Goal: Task Accomplishment & Management: Manage account settings

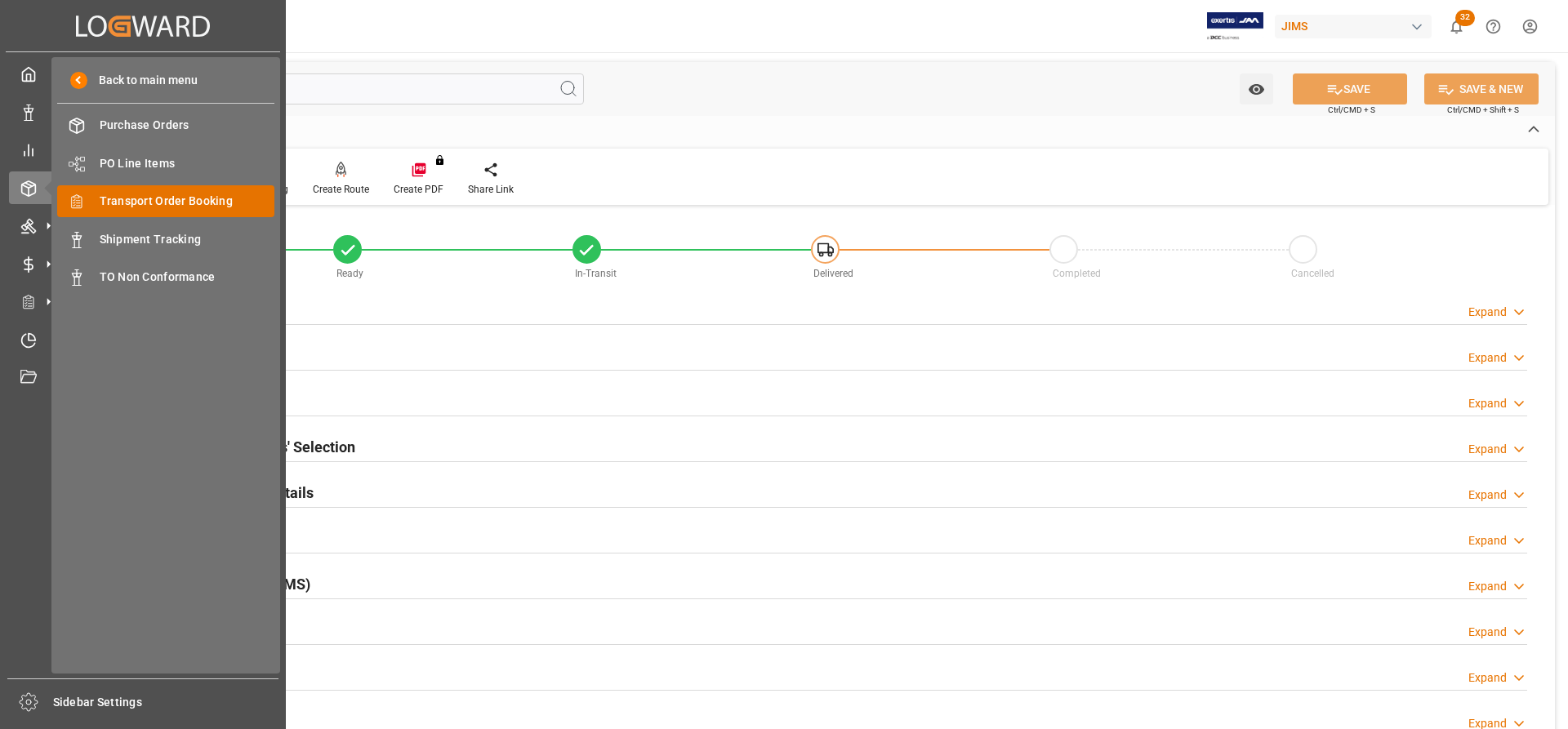
click at [139, 198] on span "Transport Order Booking" at bounding box center [188, 201] width 175 height 17
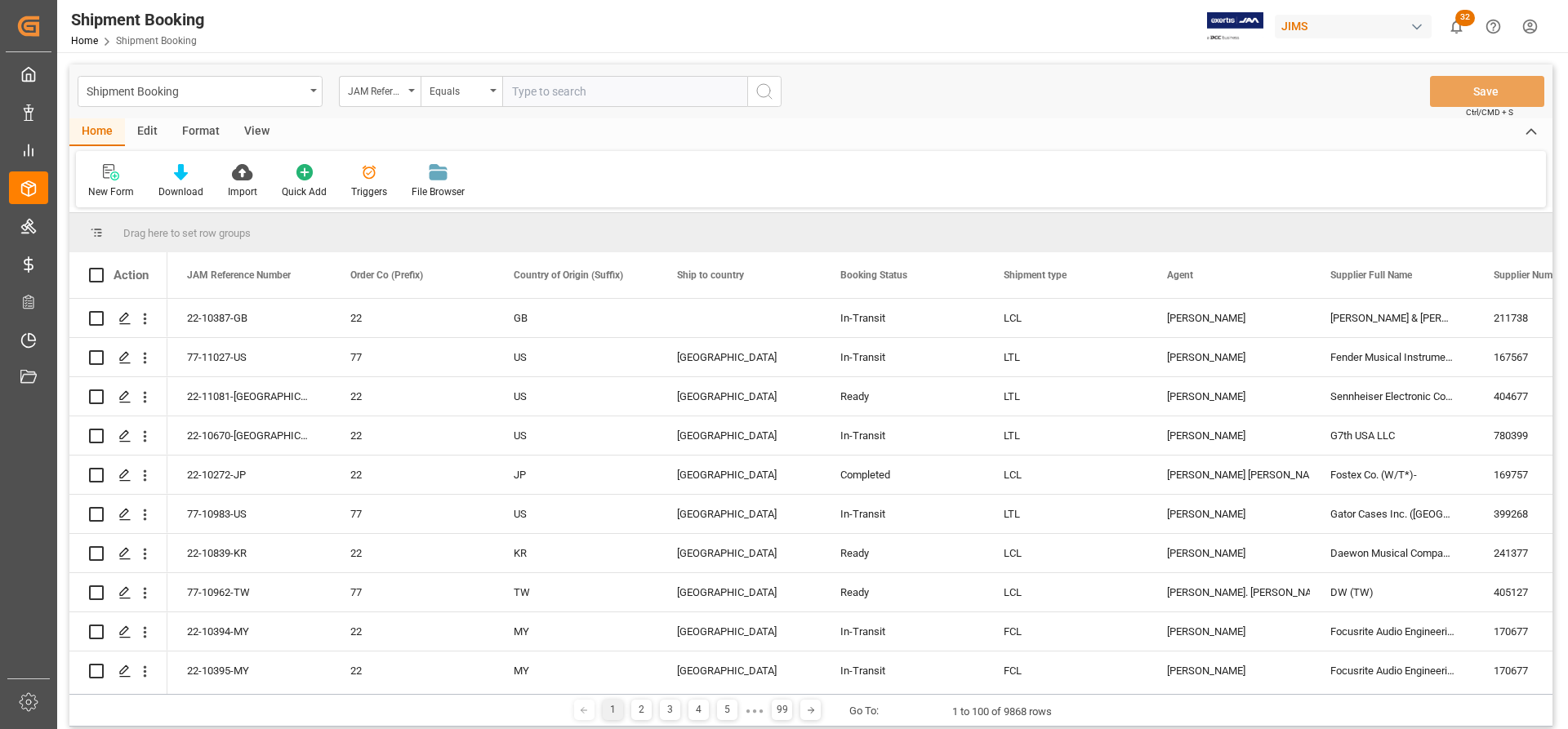
click at [534, 90] on input "text" at bounding box center [624, 91] width 245 height 31
type input "77-11028-US"
click at [753, 79] on button "search button" at bounding box center [764, 91] width 35 height 31
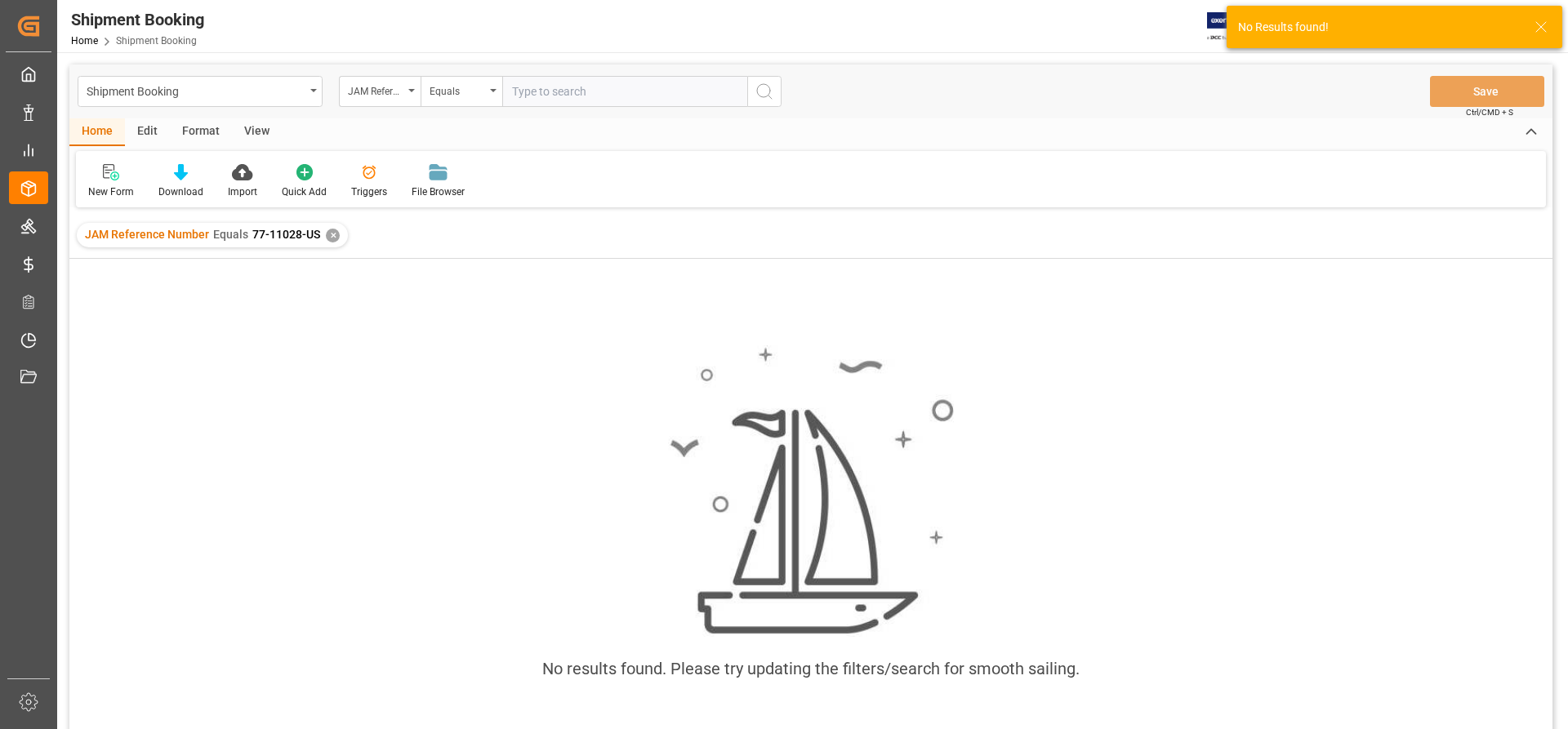
click at [334, 232] on div "✕" at bounding box center [333, 235] width 14 height 14
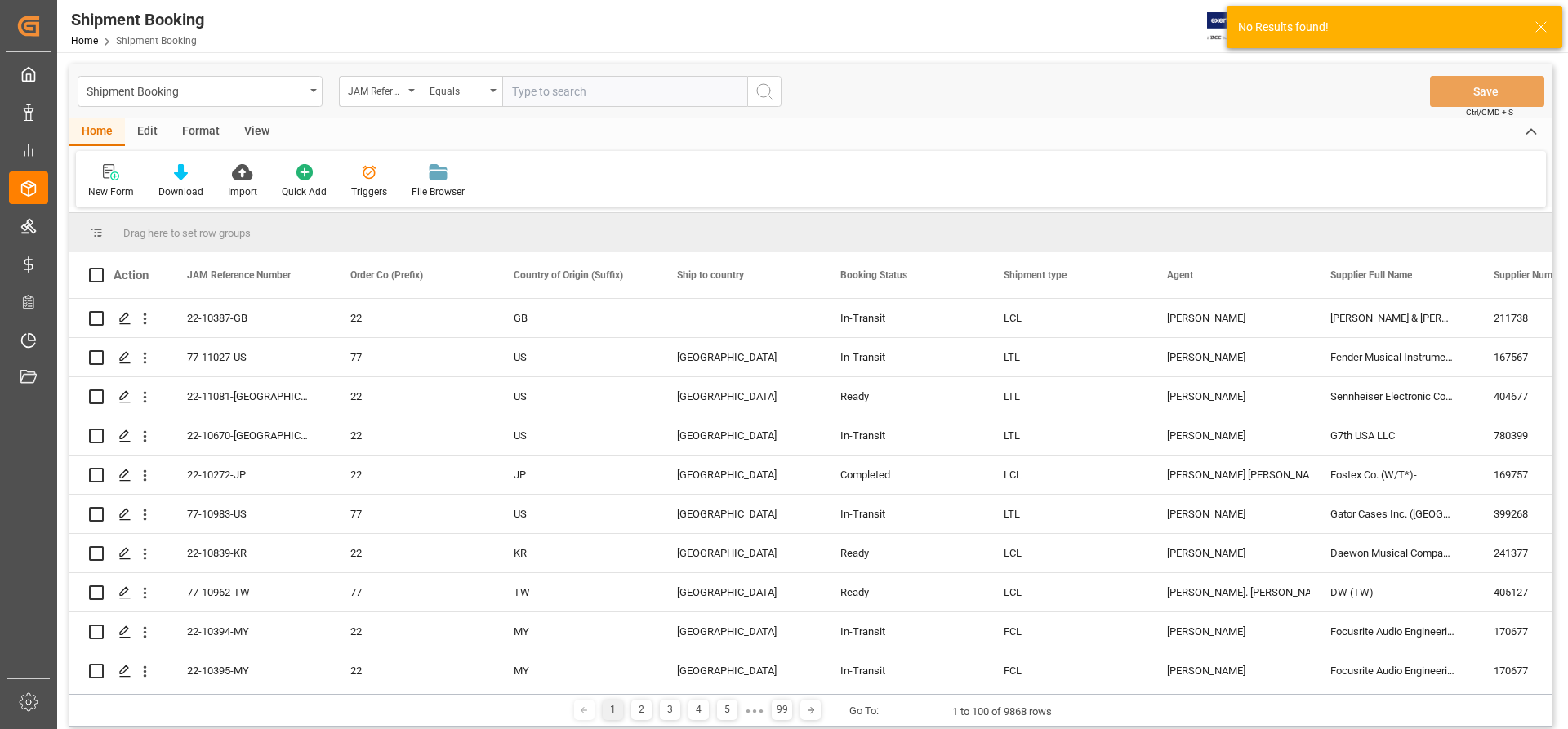
click at [529, 97] on input "text" at bounding box center [624, 91] width 245 height 31
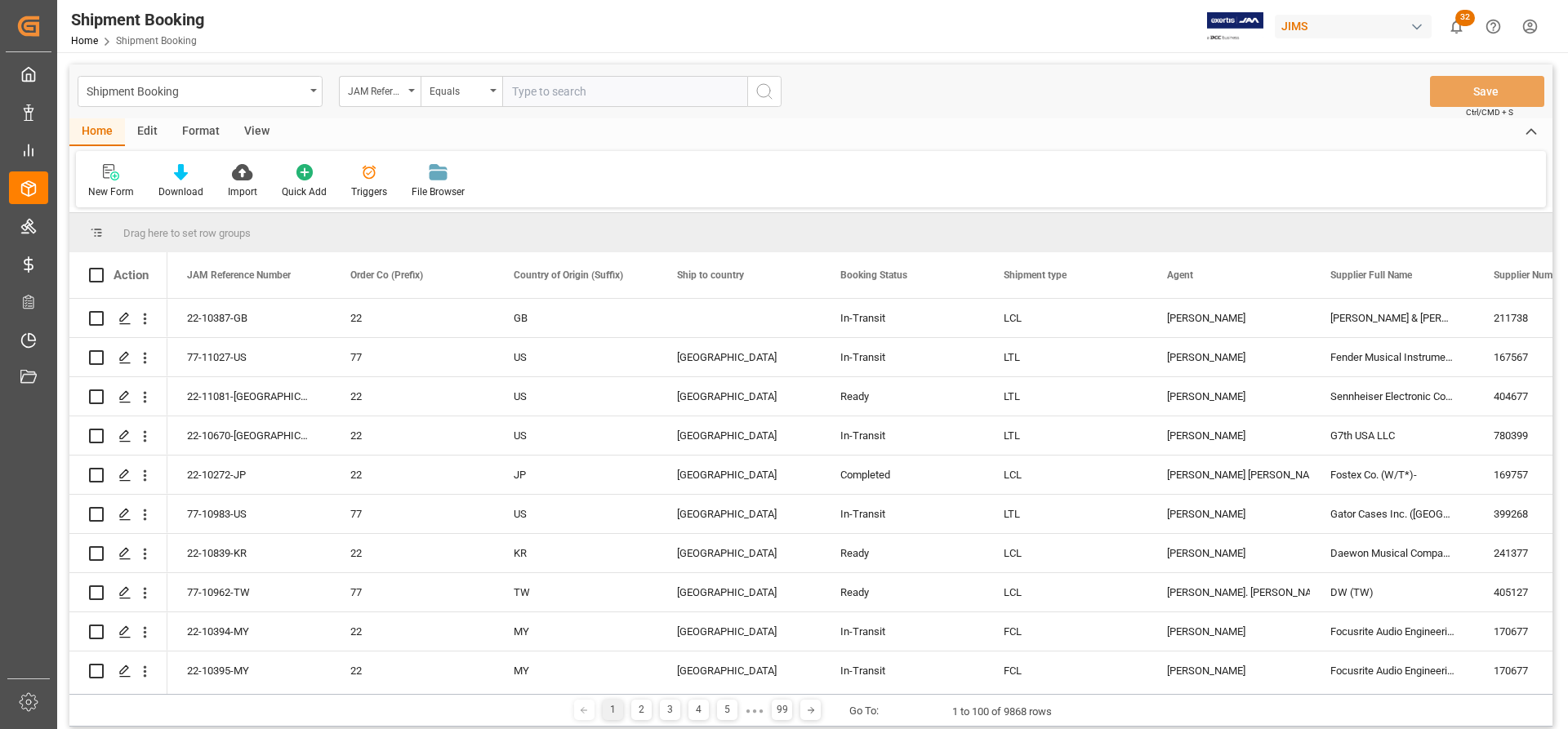
paste input "77-11028-US"
click at [516, 90] on input "77-11028-US" at bounding box center [624, 91] width 245 height 31
type input "77-11028-US"
click at [766, 98] on icon "search button" at bounding box center [765, 91] width 19 height 19
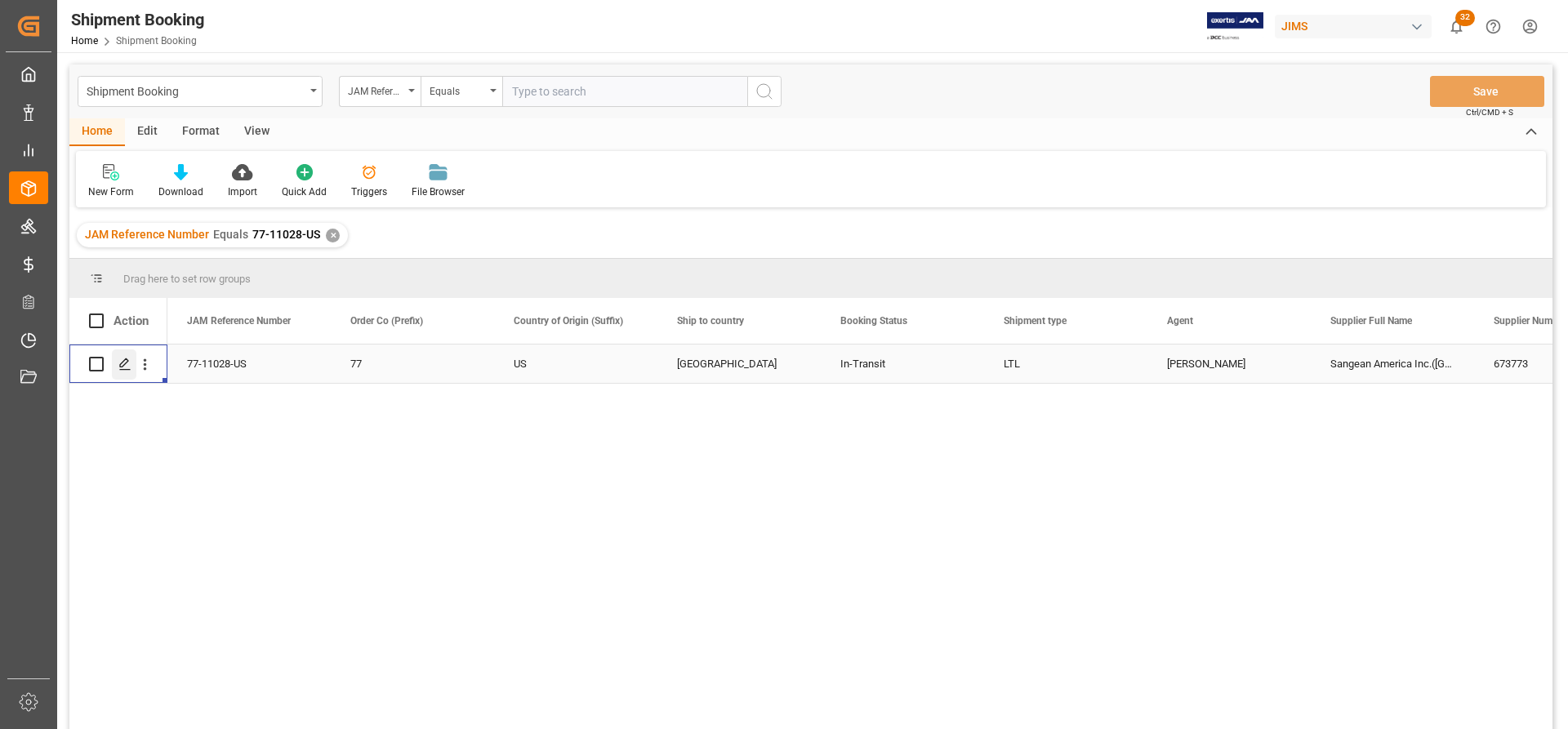
click at [129, 364] on icon "Press SPACE to select this row." at bounding box center [125, 364] width 13 height 13
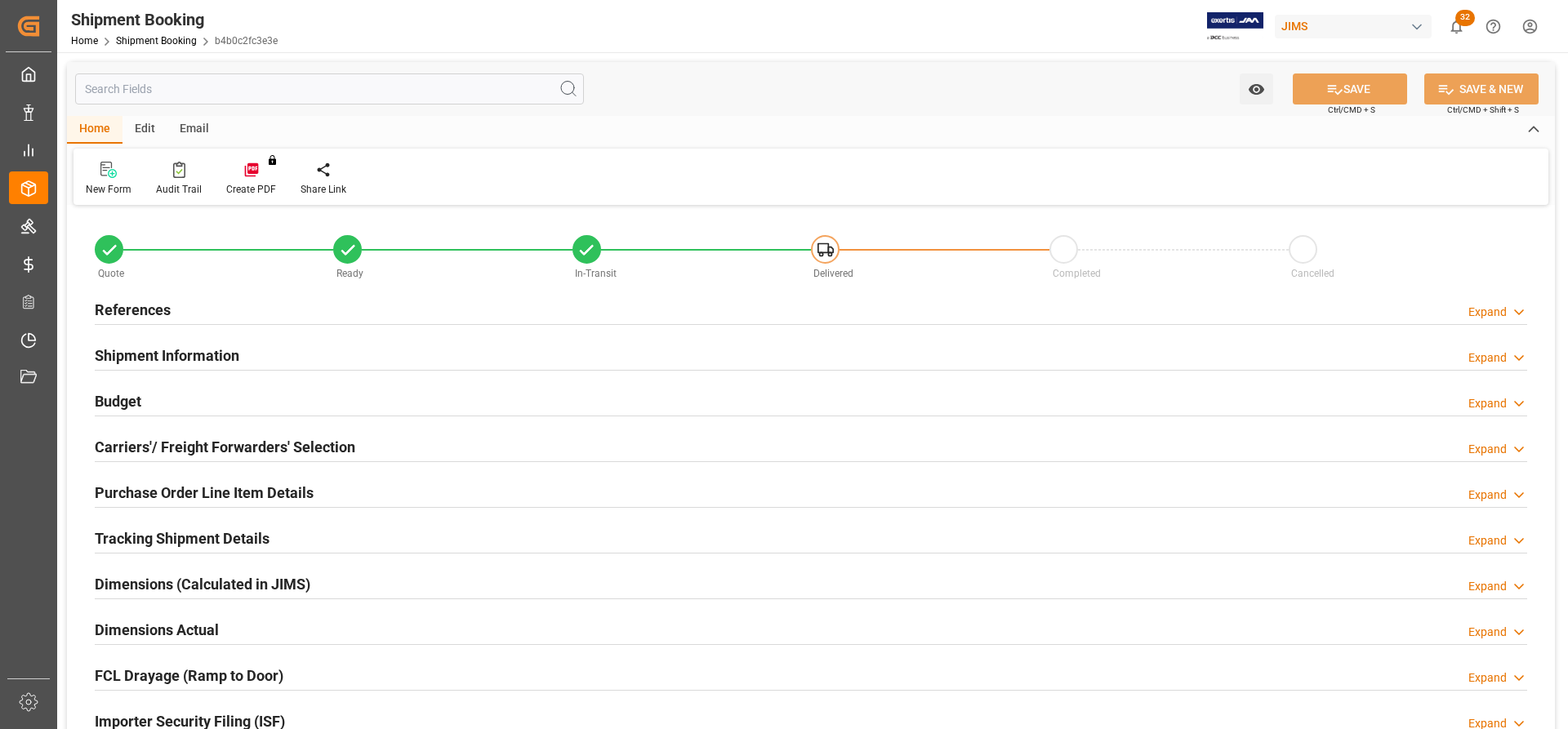
type input "0"
type input "11"
type input "[DATE] 00:00"
type input "[DATE]"
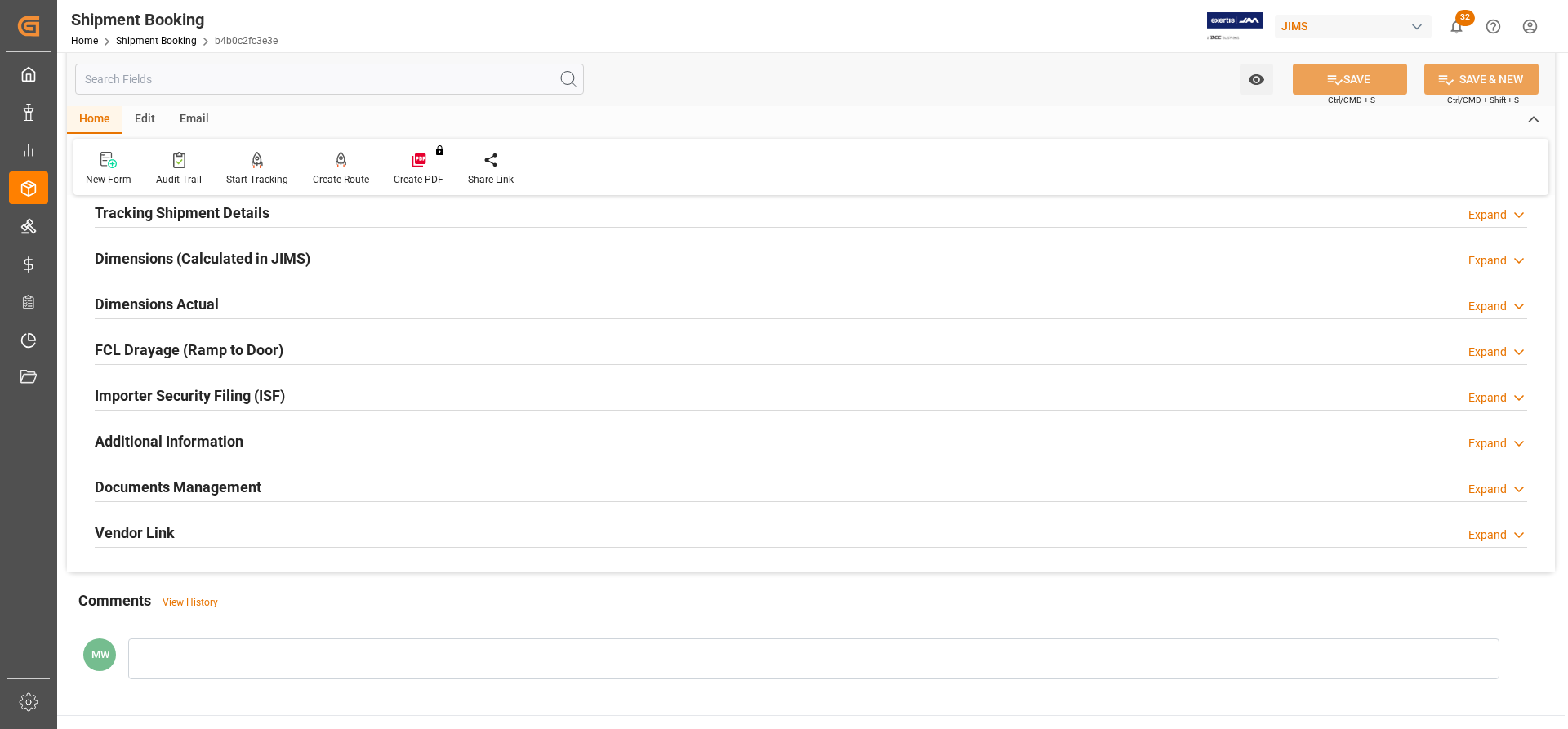
scroll to position [326, 0]
click at [191, 470] on div "Documents Management" at bounding box center [178, 485] width 166 height 31
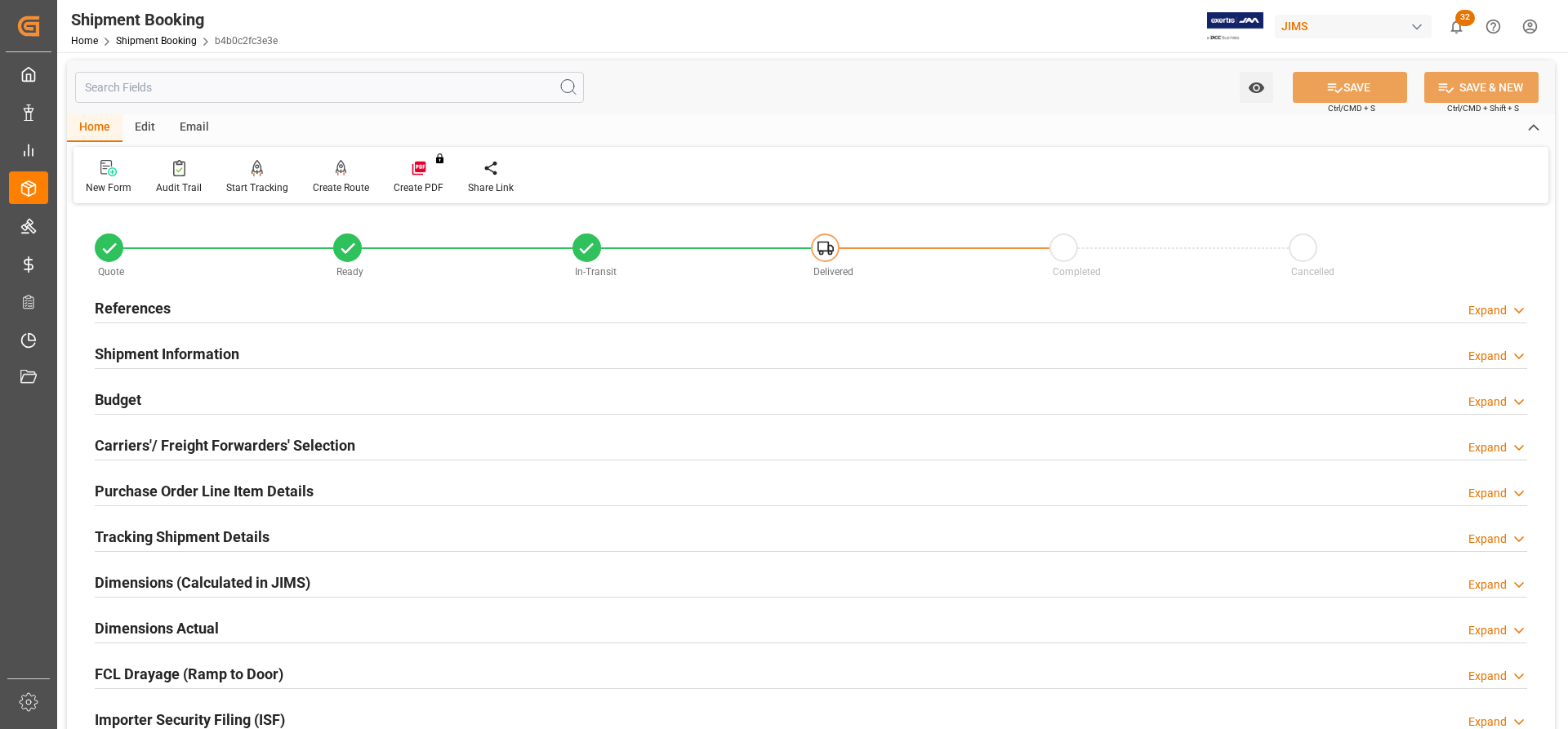
scroll to position [0, 0]
click at [117, 303] on h2 "References" at bounding box center [133, 310] width 76 height 22
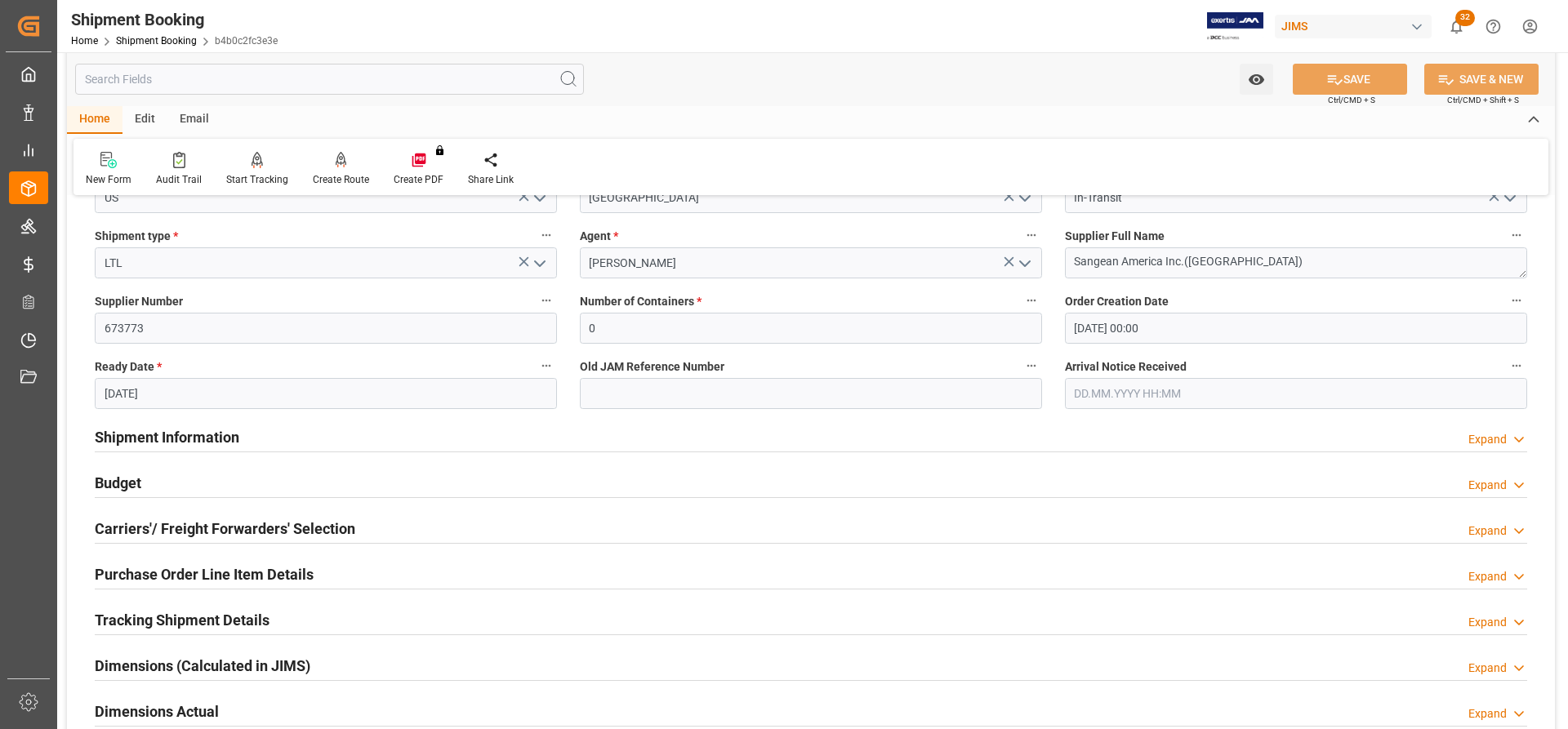
scroll to position [326, 0]
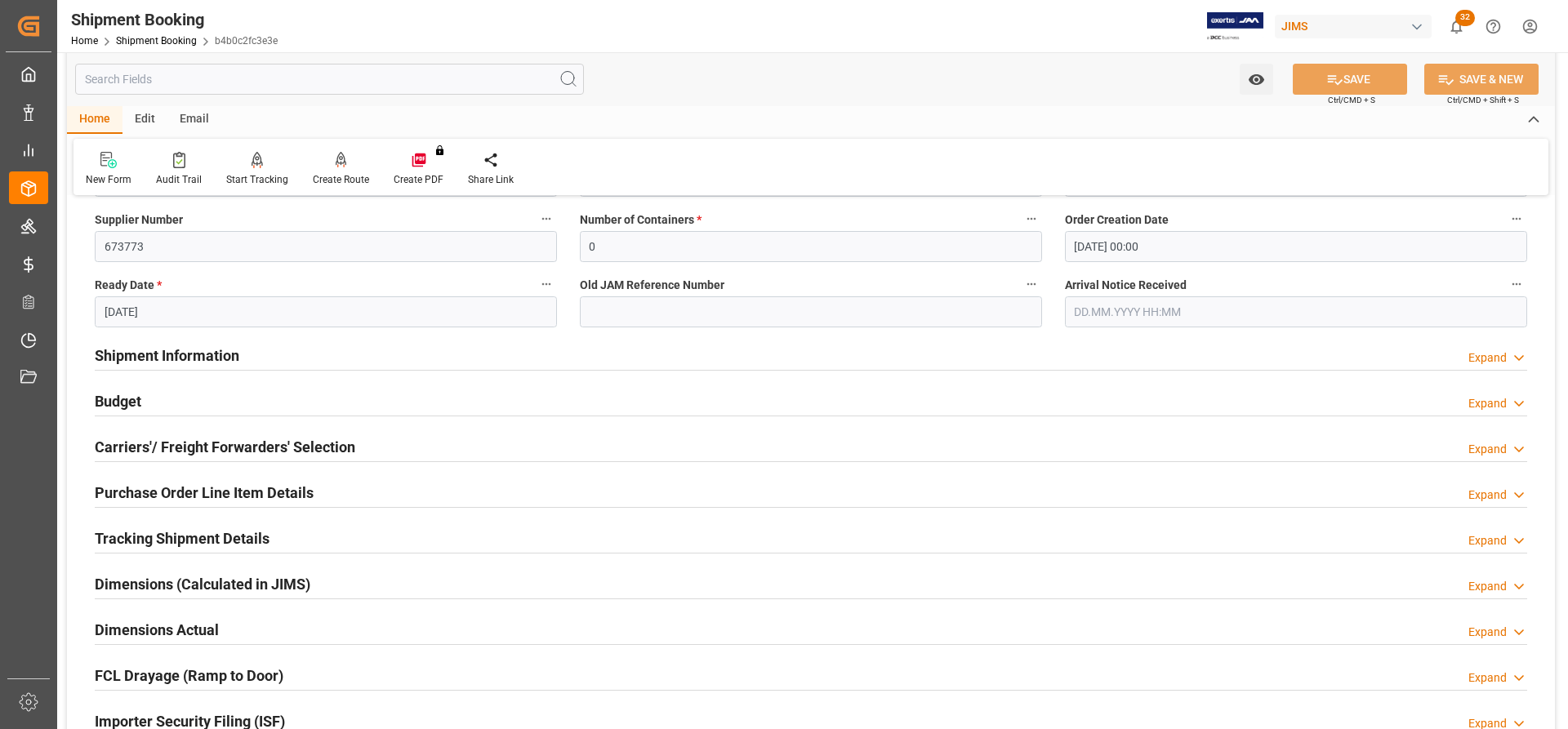
click at [131, 346] on h2 "Shipment Information" at bounding box center [166, 355] width 144 height 22
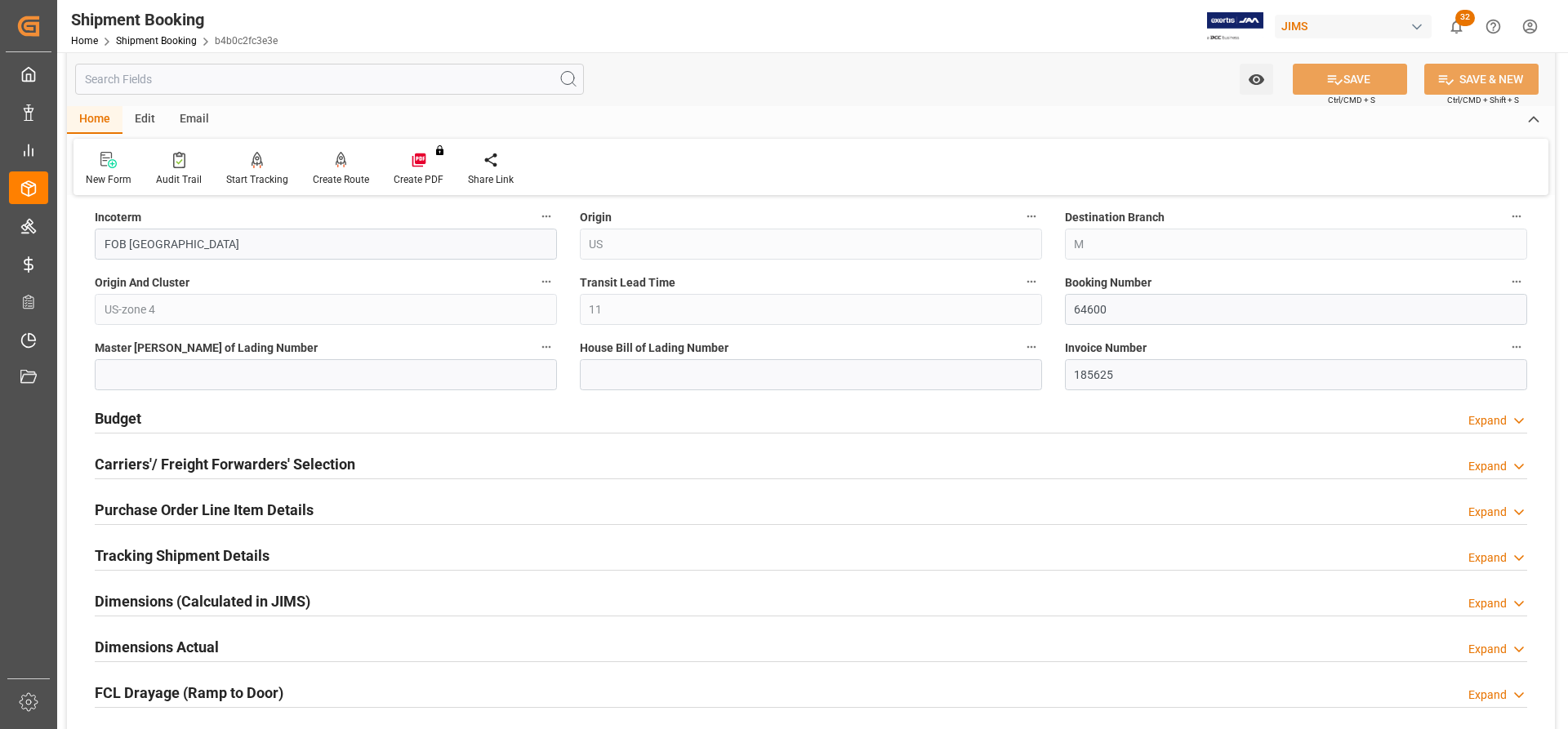
scroll to position [979, 0]
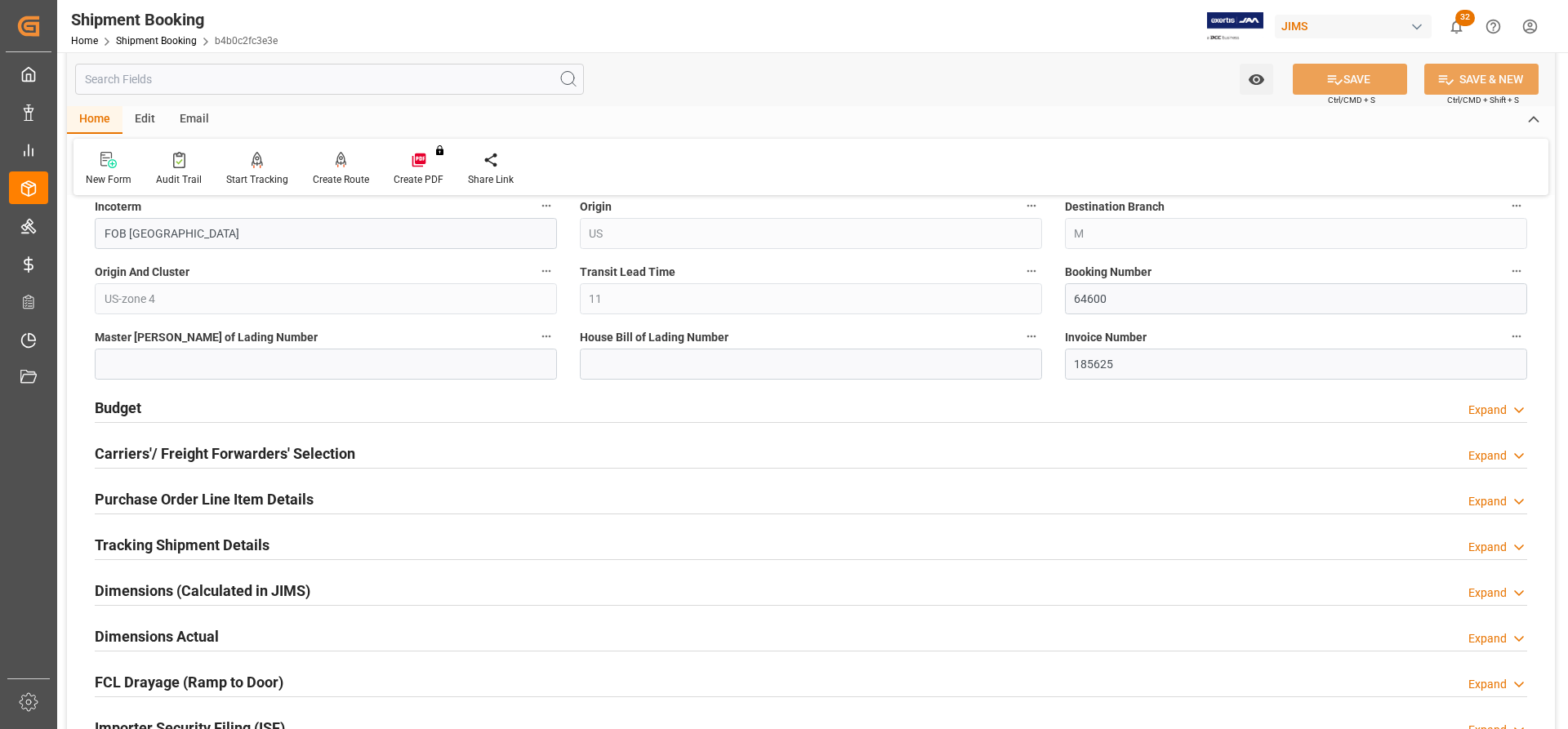
click at [121, 410] on h2 "Budget" at bounding box center [118, 407] width 47 height 22
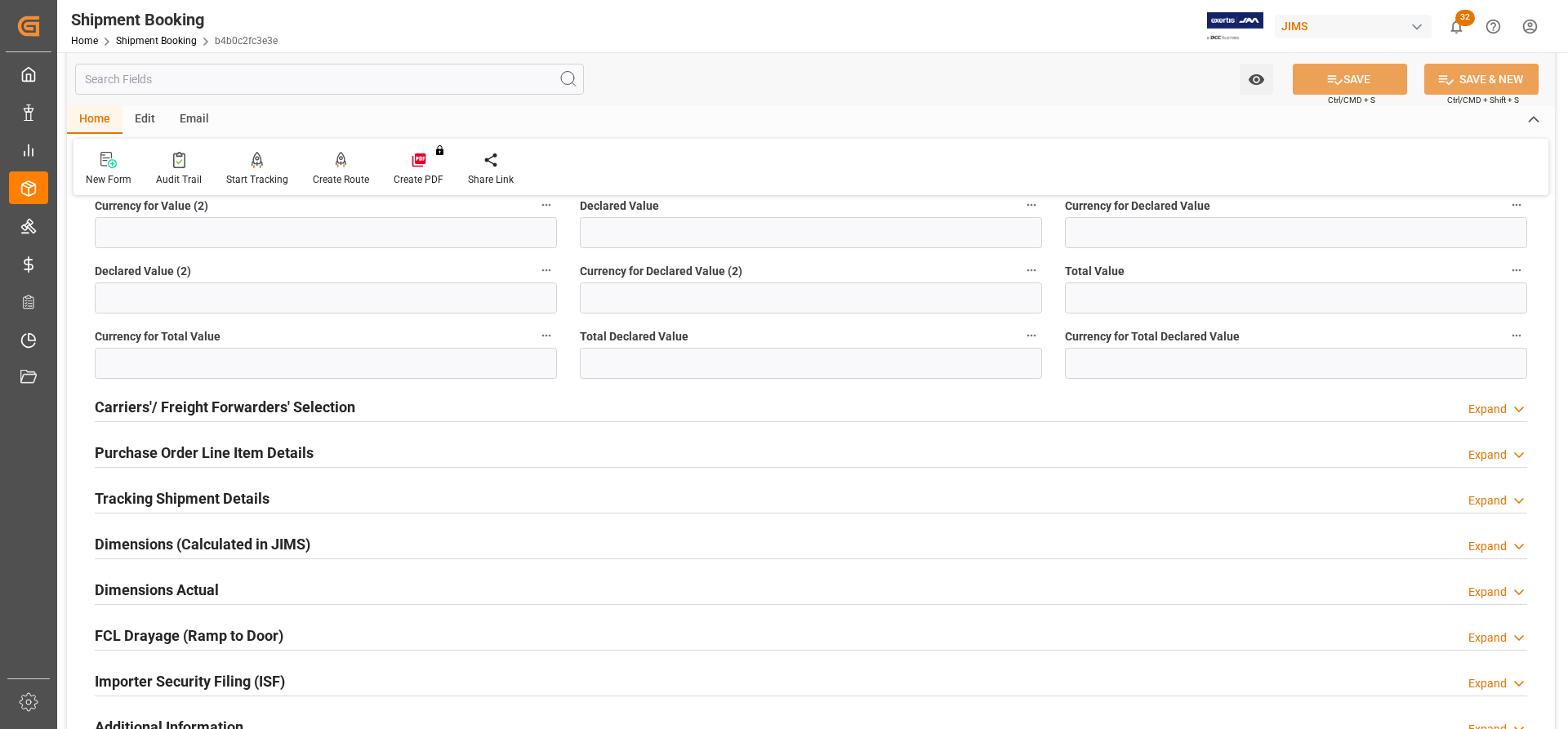
scroll to position [1470, 0]
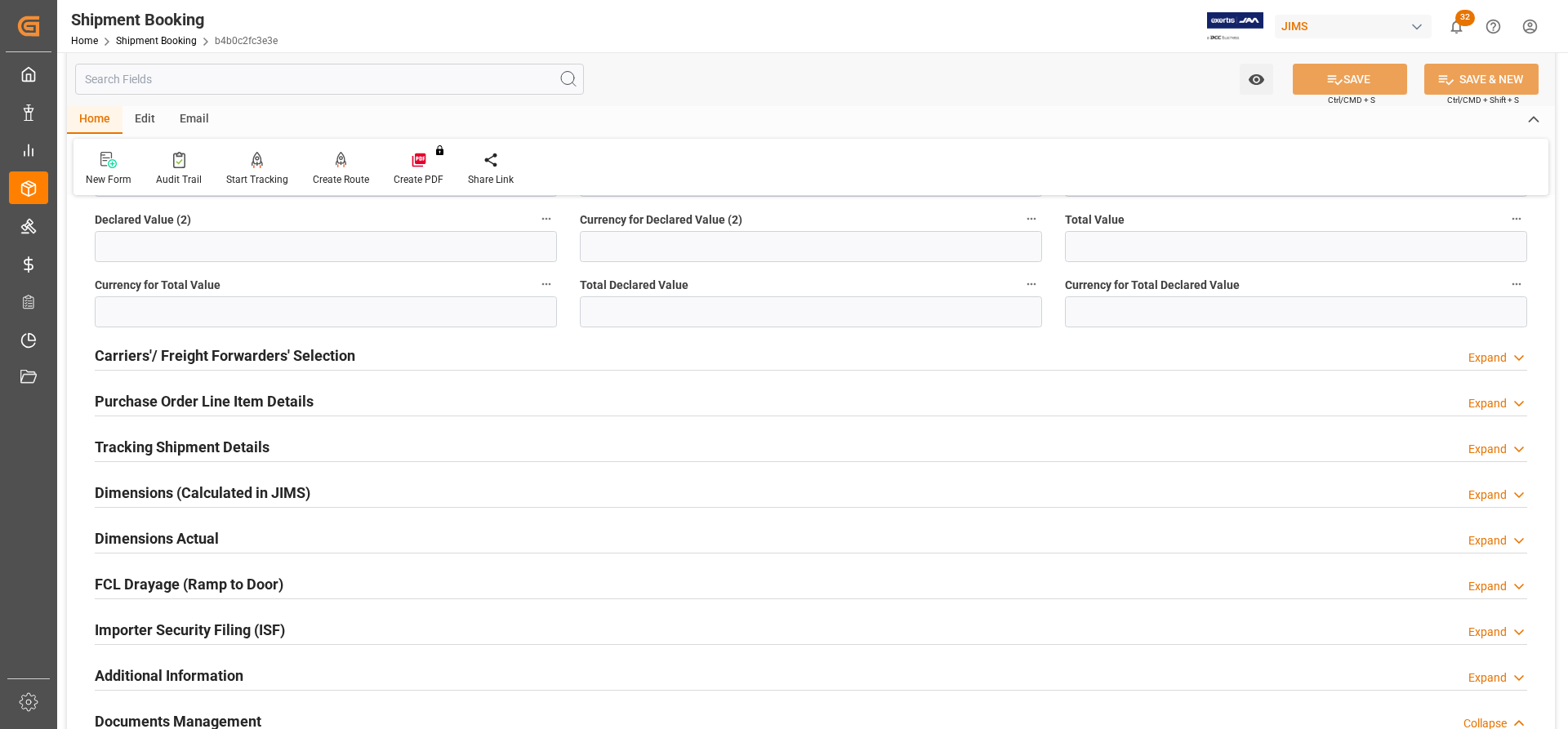
click at [181, 357] on h2 "Carriers'/ Freight Forwarders' Selection" at bounding box center [225, 355] width 260 height 22
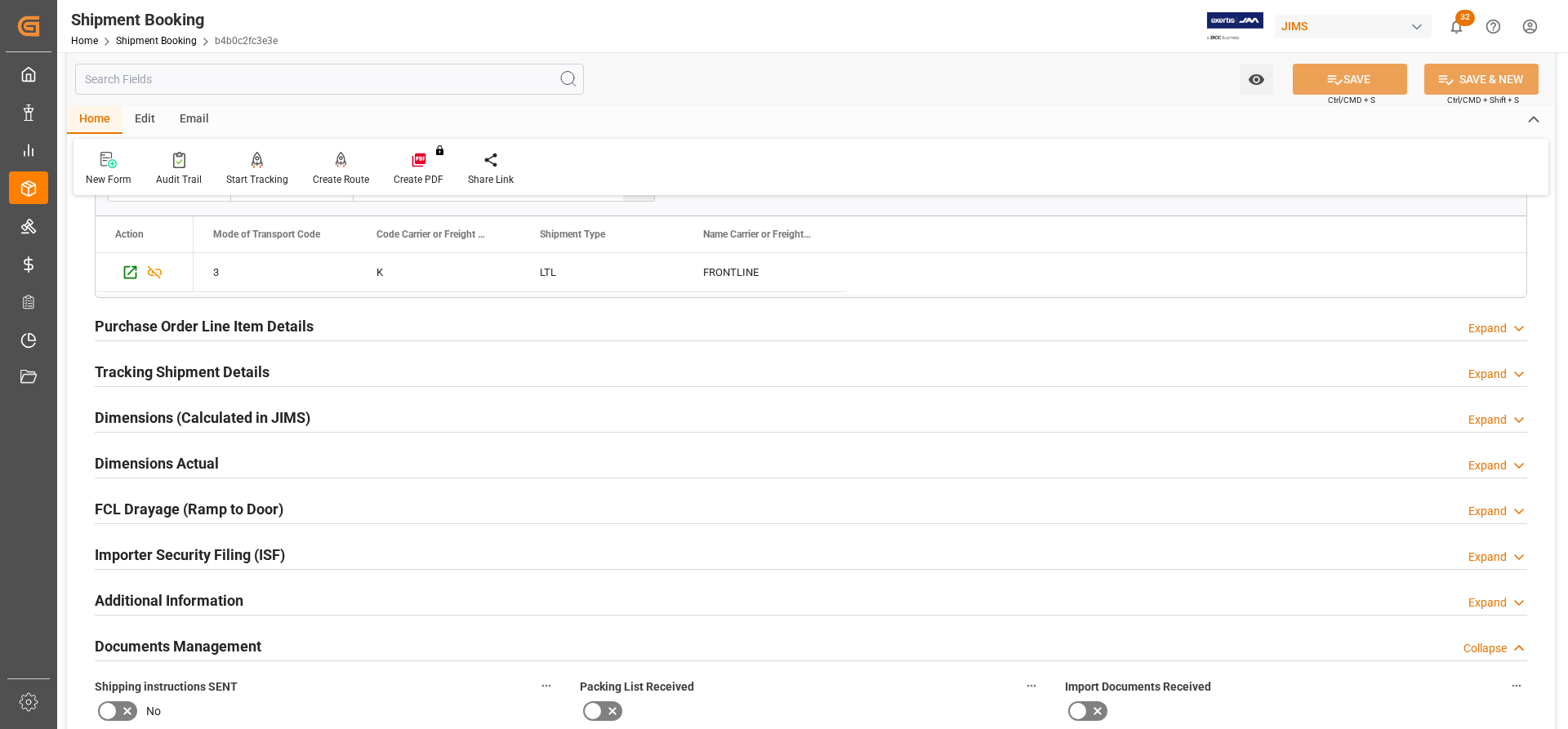
scroll to position [1960, 0]
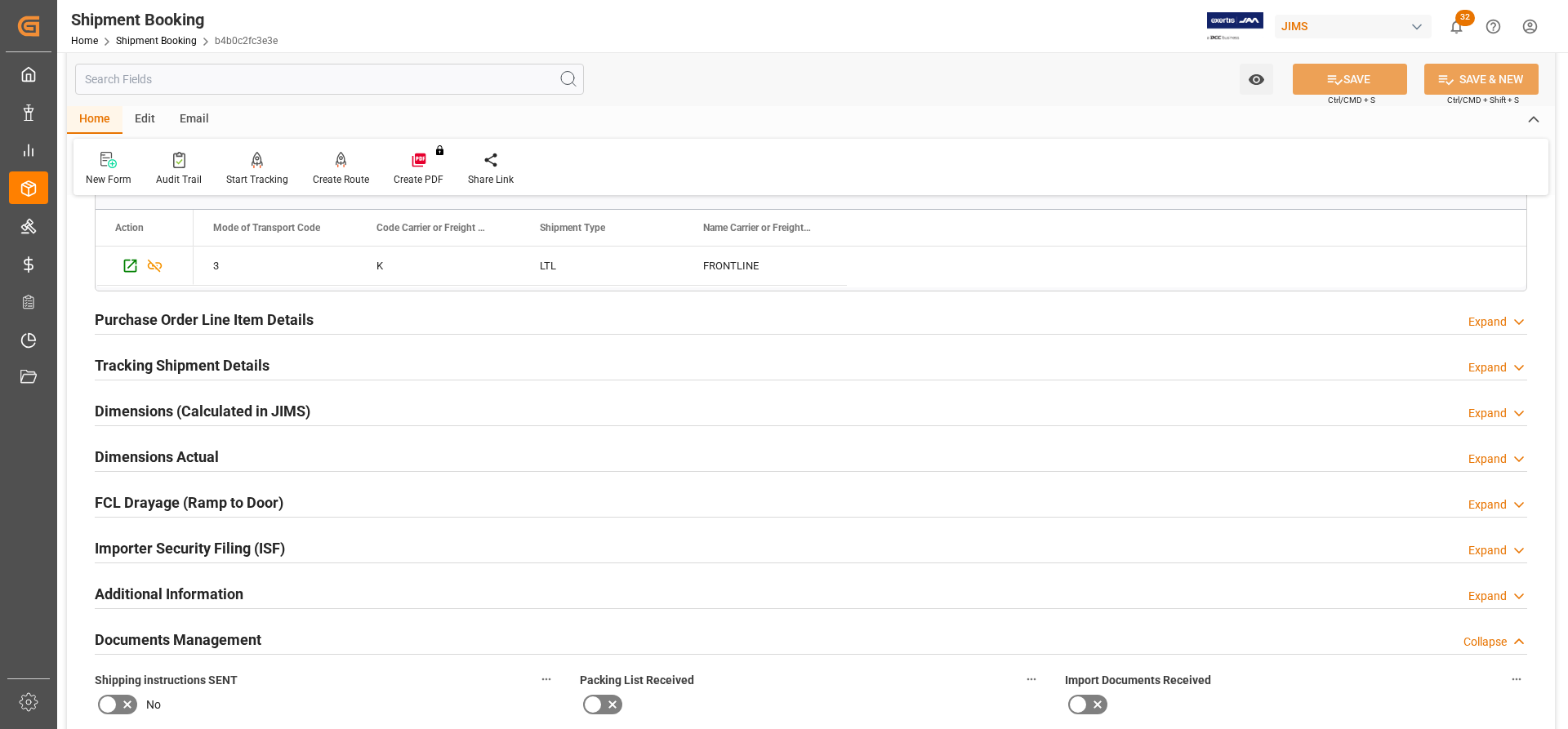
click at [153, 330] on h2 "Purchase Order Line Item Details" at bounding box center [204, 319] width 219 height 22
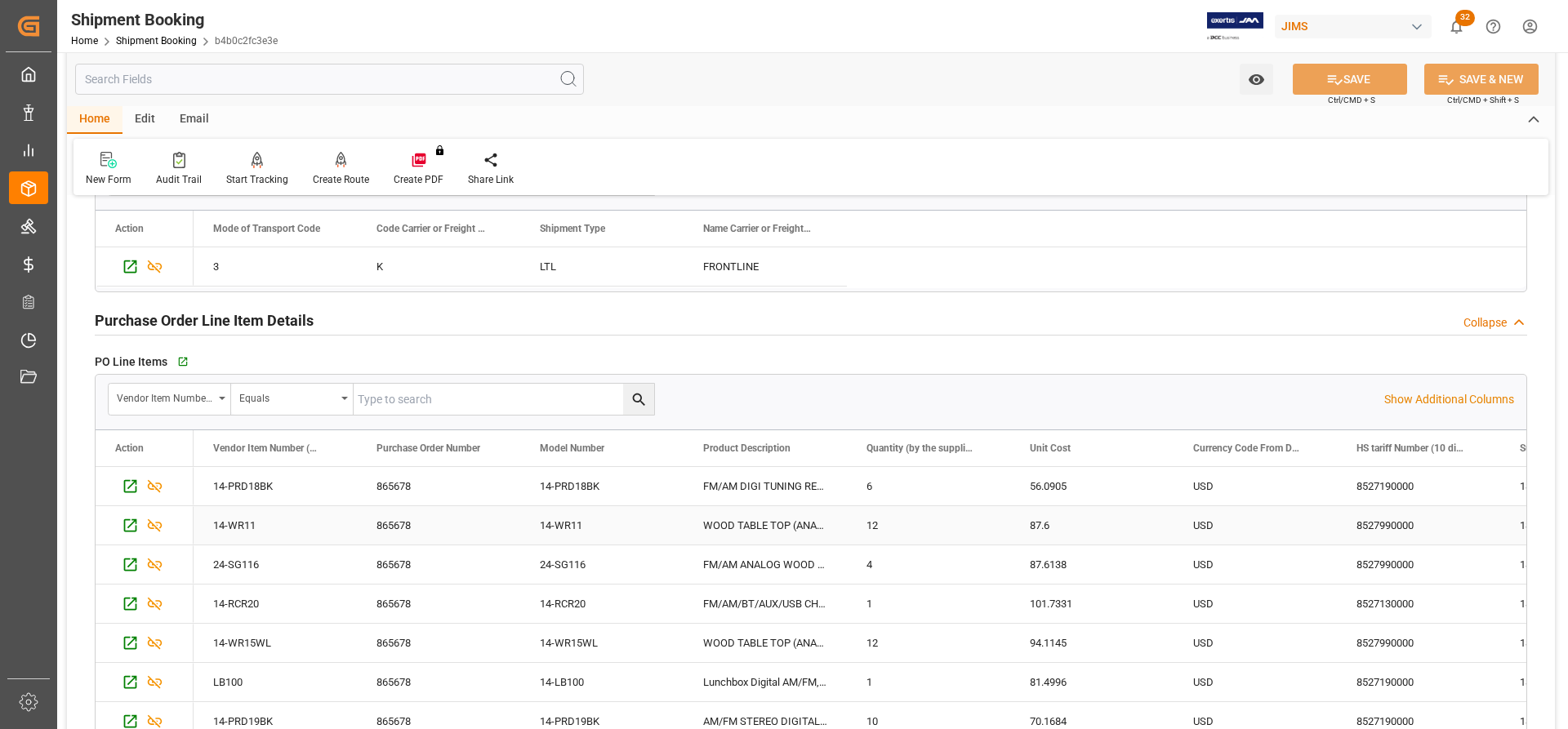
scroll to position [2286, 0]
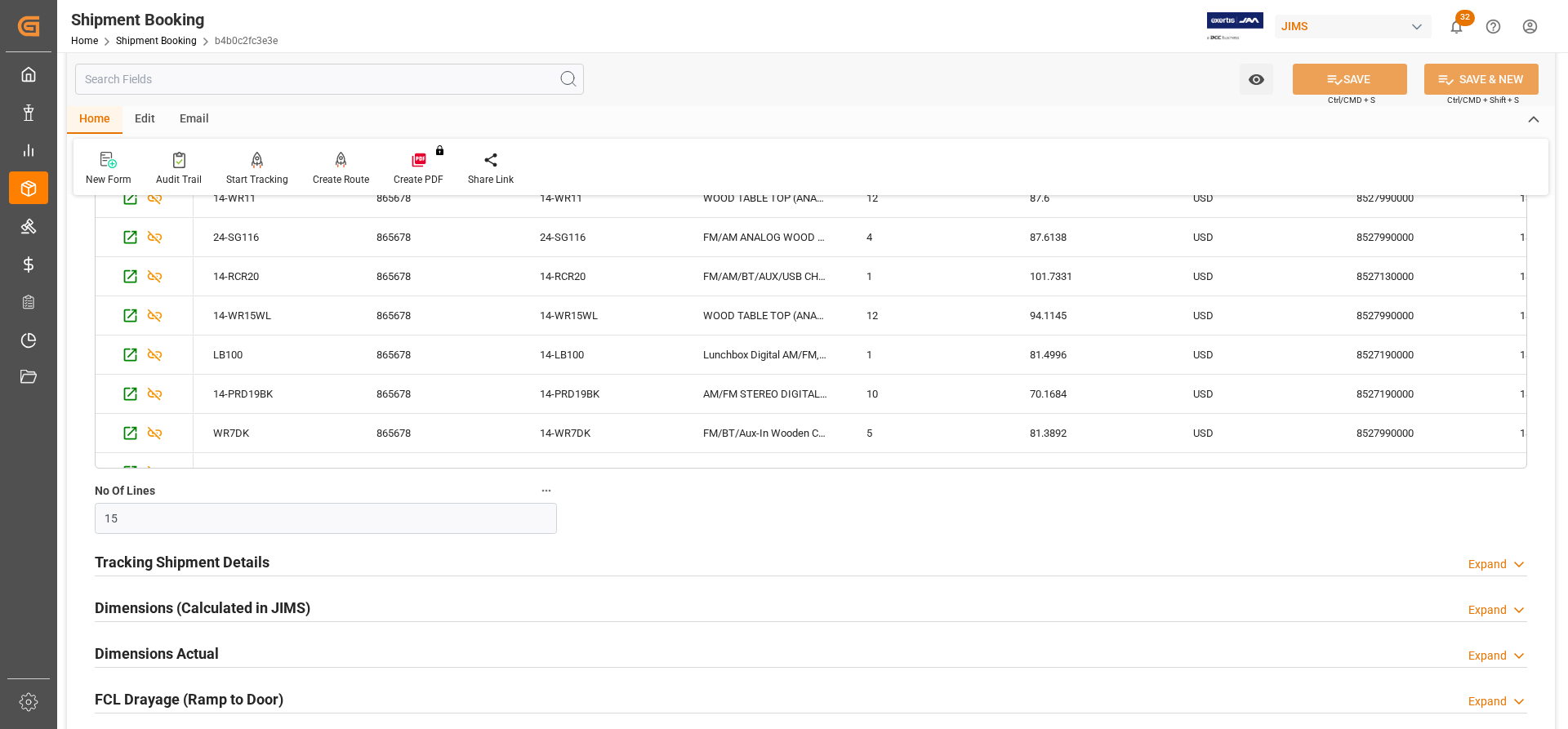
click at [129, 551] on h2 "Tracking Shipment Details" at bounding box center [181, 562] width 174 height 22
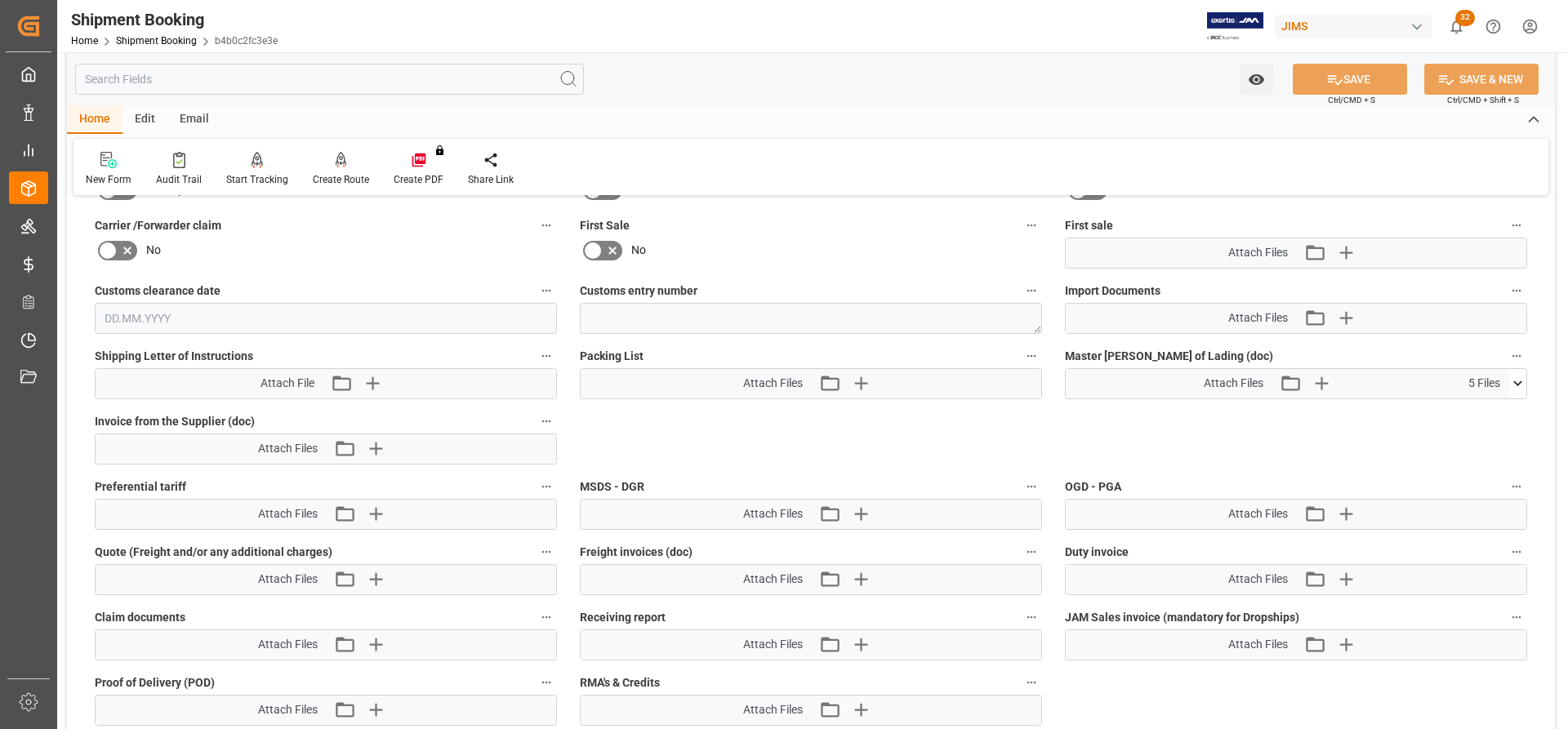
scroll to position [3265, 0]
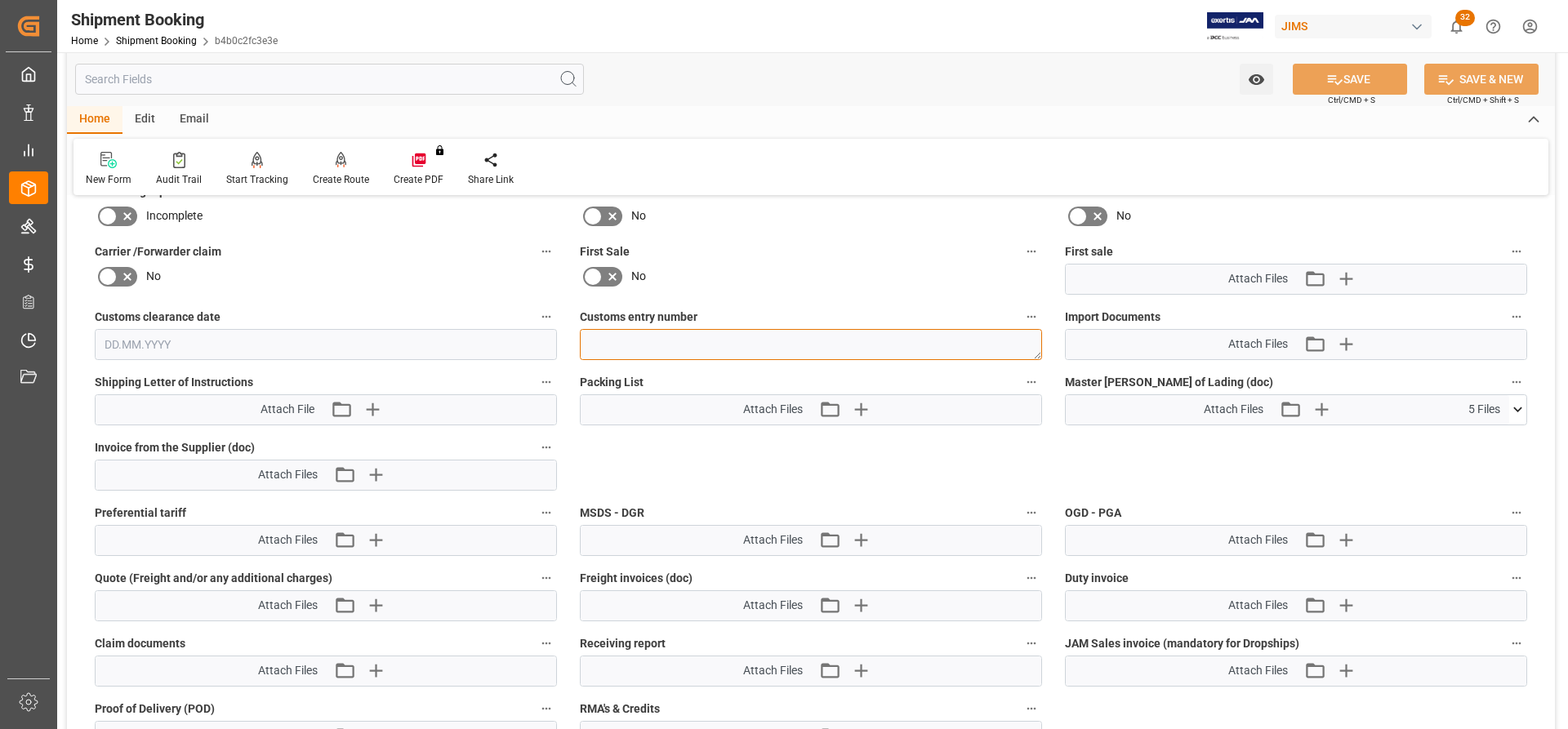
click at [608, 349] on textarea at bounding box center [811, 344] width 462 height 31
paste textarea "13391-69289291-5."
type textarea "13391-69289291-5."
click at [1357, 81] on button "SAVE" at bounding box center [1349, 79] width 114 height 31
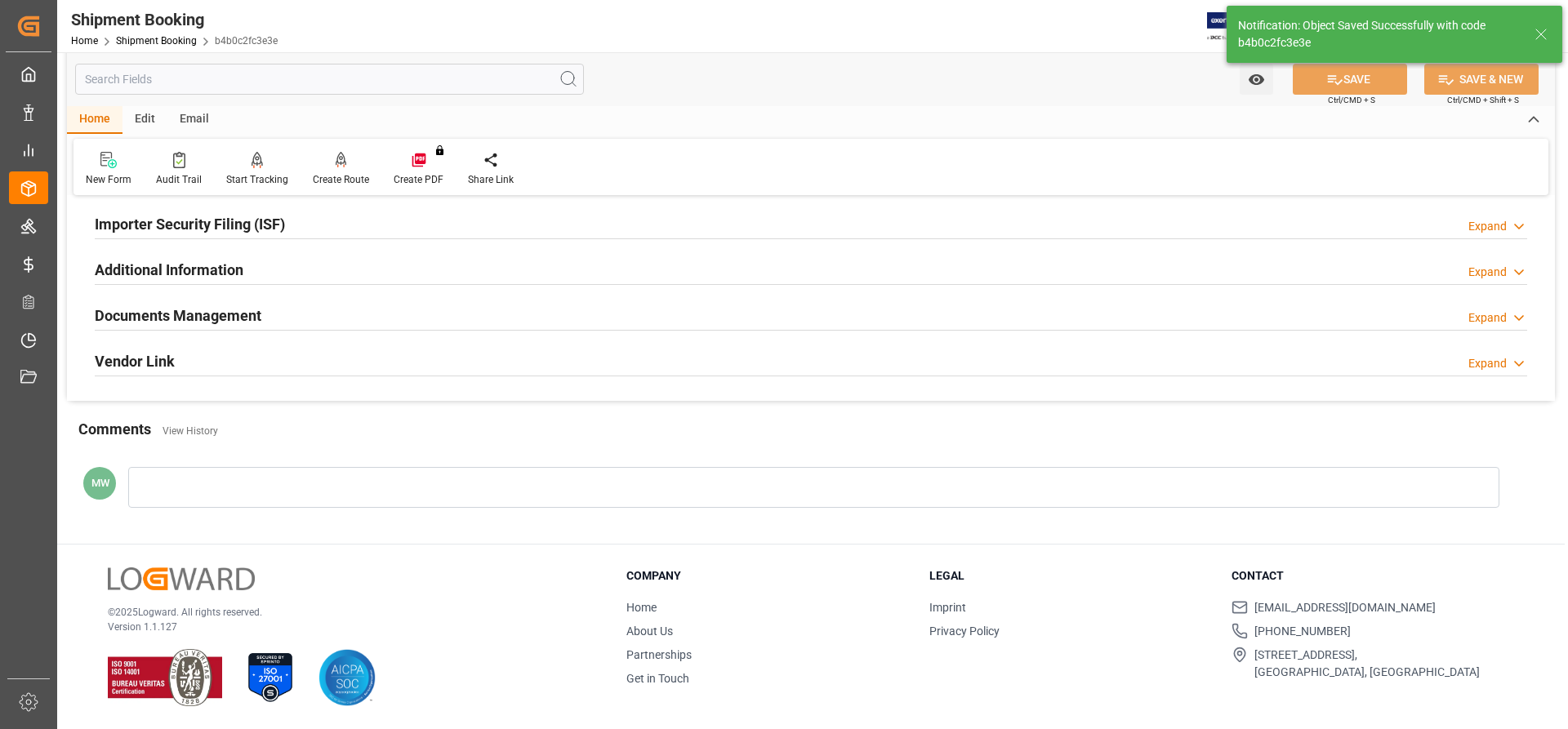
scroll to position [496, 0]
click at [181, 305] on h2 "Documents Management" at bounding box center [178, 316] width 166 height 22
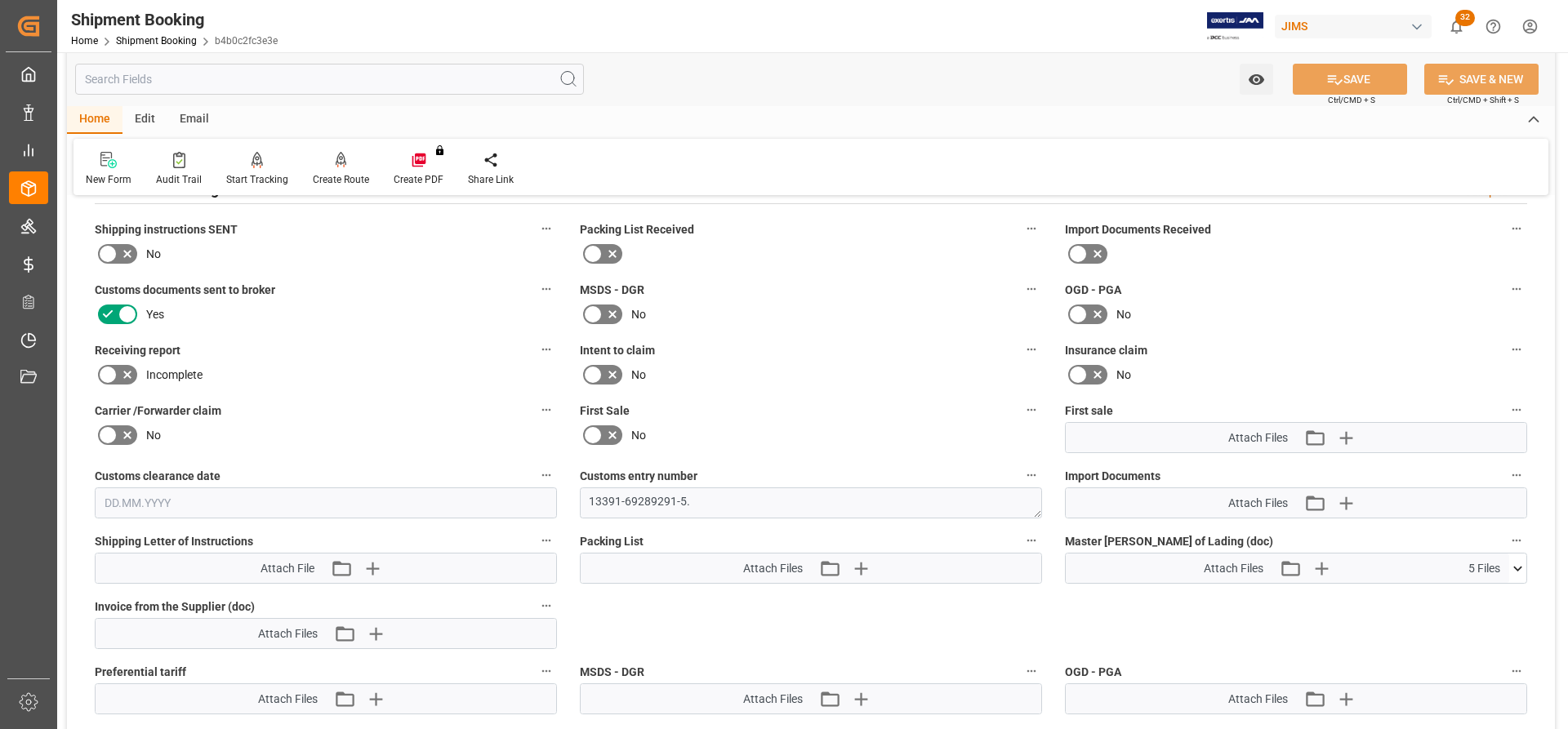
scroll to position [618, 0]
